Goal: Task Accomplishment & Management: Use online tool/utility

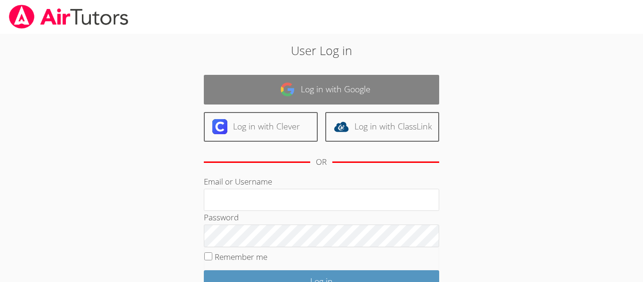
click at [227, 84] on link "Log in with Google" at bounding box center [321, 90] width 235 height 30
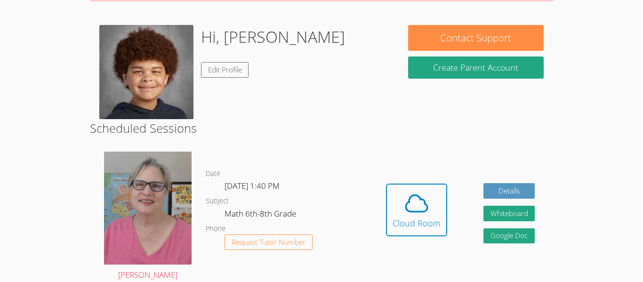
scroll to position [128, 0]
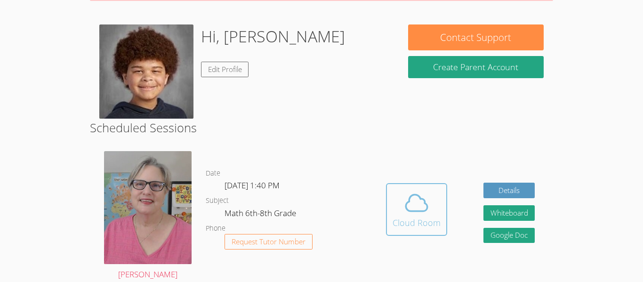
click at [421, 230] on button "Cloud Room" at bounding box center [416, 209] width 61 height 53
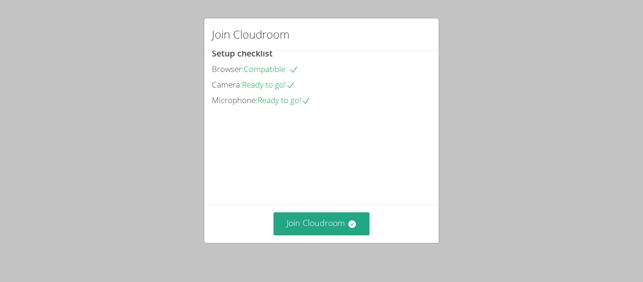
scroll to position [64, 0]
click at [324, 222] on button "Join Cloudroom" at bounding box center [321, 223] width 96 height 23
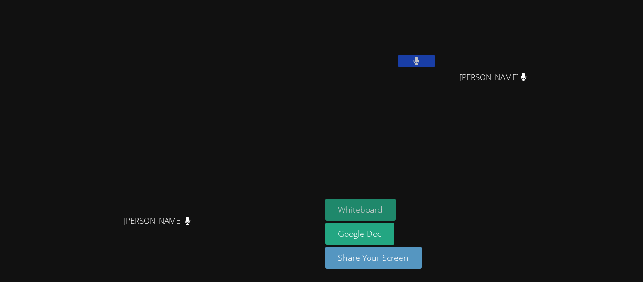
click at [396, 210] on button "Whiteboard" at bounding box center [360, 210] width 71 height 22
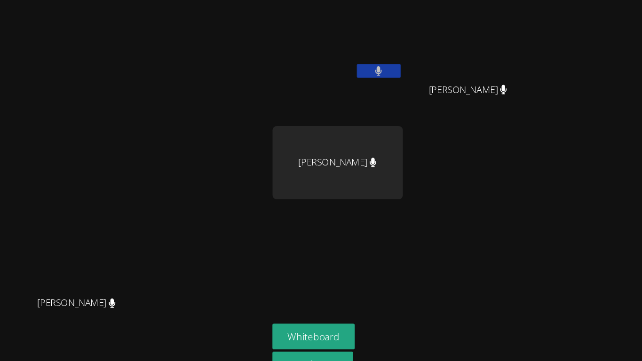
scroll to position [0, 0]
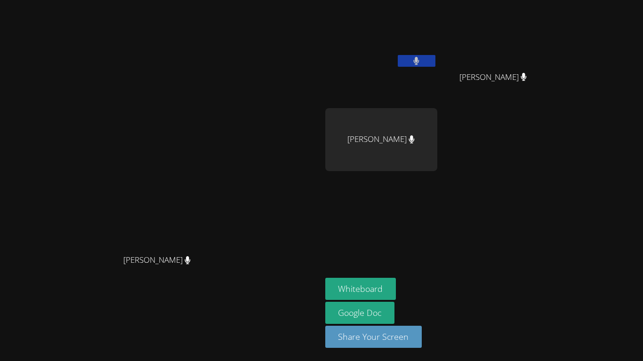
click at [435, 63] on button at bounding box center [417, 61] width 38 height 12
click at [435, 60] on button at bounding box center [417, 61] width 38 height 12
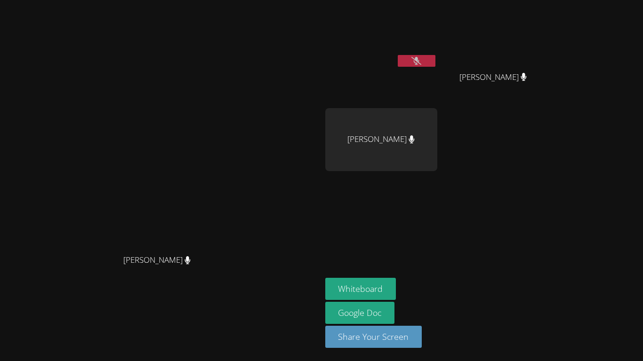
click at [435, 60] on button at bounding box center [417, 61] width 38 height 12
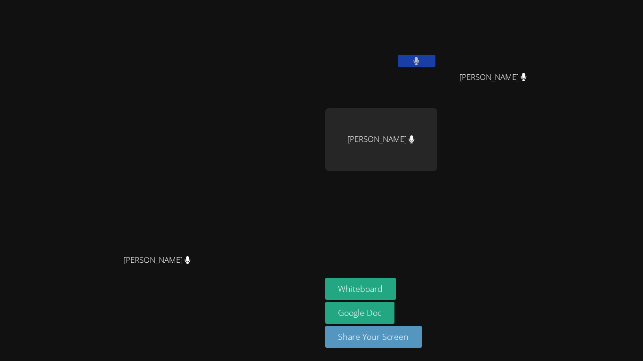
click at [435, 60] on button at bounding box center [417, 61] width 38 height 12
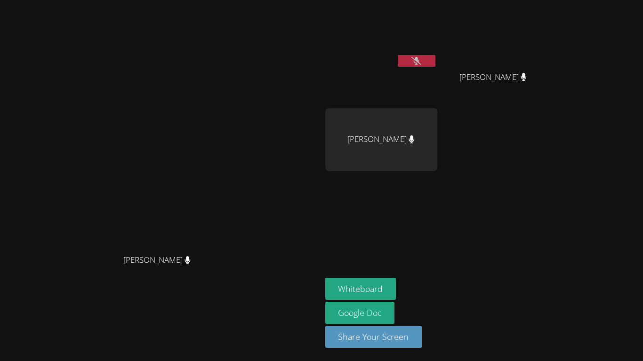
click at [435, 60] on button at bounding box center [417, 61] width 38 height 12
click at [435, 66] on button at bounding box center [417, 61] width 38 height 12
click at [435, 60] on button at bounding box center [417, 61] width 38 height 12
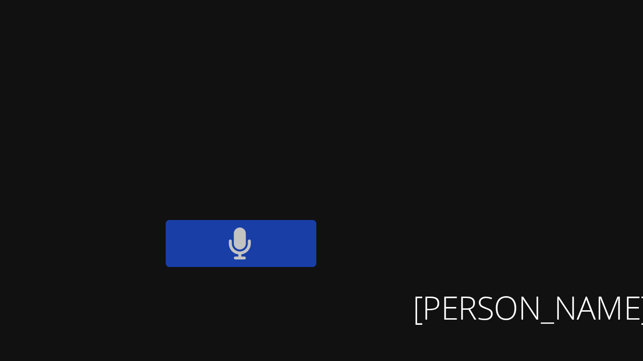
click at [437, 44] on video at bounding box center [381, 35] width 112 height 63
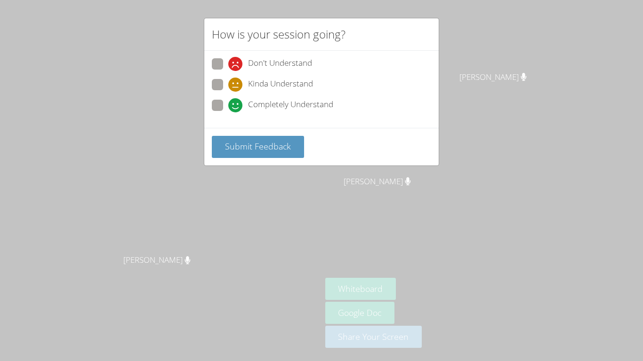
click at [225, 85] on label "Kinda Understand" at bounding box center [262, 85] width 101 height 13
click at [228, 85] on input "Kinda Understand" at bounding box center [232, 83] width 8 height 8
radio input "true"
click at [246, 150] on span "Submit Feedback" at bounding box center [258, 146] width 66 height 11
